Goal: Find specific page/section: Find specific page/section

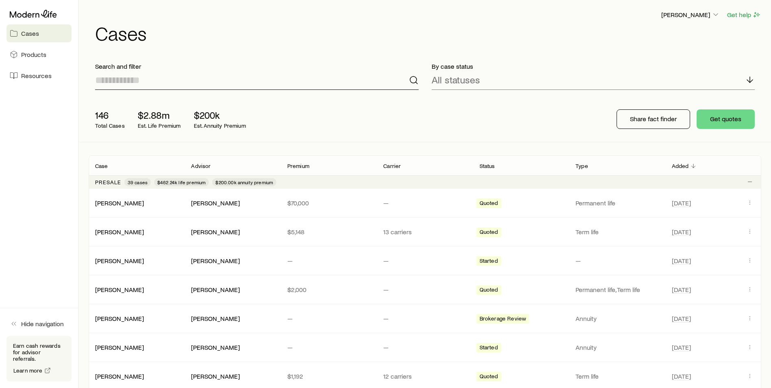
click at [159, 82] on input at bounding box center [256, 79] width 323 height 19
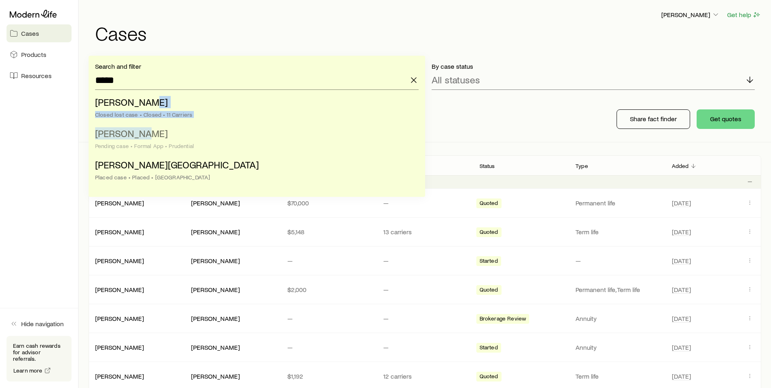
drag, startPoint x: 141, startPoint y: 104, endPoint x: 138, endPoint y: 138, distance: 33.5
click at [138, 138] on ul "[PERSON_NAME] lost case • Closed • 11 Carriers [PERSON_NAME] case • Formal App …" at bounding box center [254, 140] width 318 height 94
click at [138, 138] on span "[PERSON_NAME]" at bounding box center [131, 133] width 73 height 12
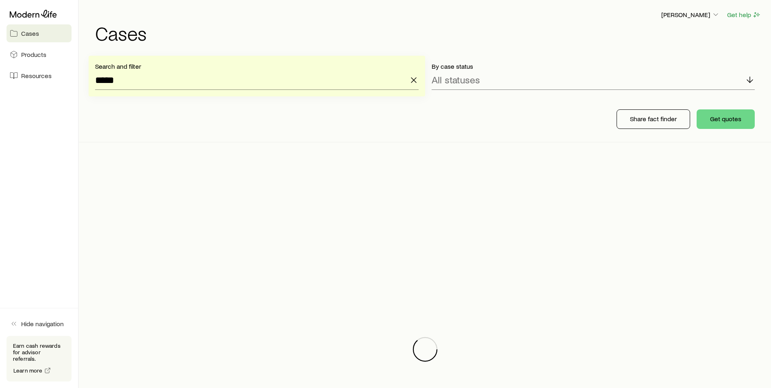
type input "**********"
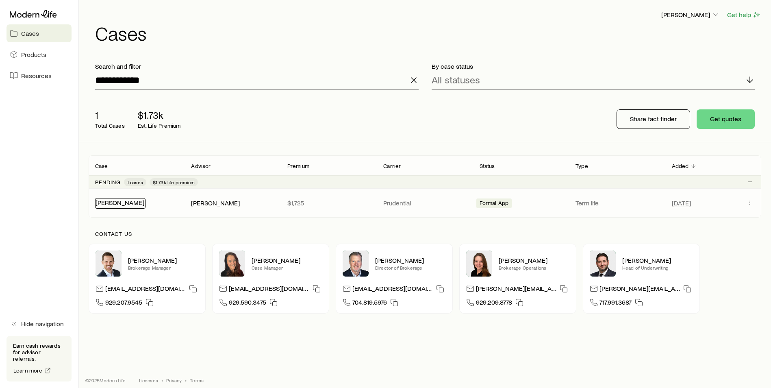
click at [120, 204] on link "[PERSON_NAME]" at bounding box center [119, 202] width 49 height 8
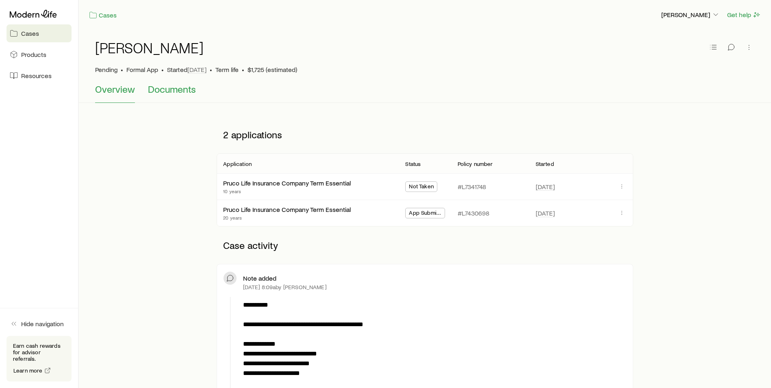
click at [181, 97] on button "Documents" at bounding box center [172, 92] width 48 height 19
